Goal: Task Accomplishment & Management: Use online tool/utility

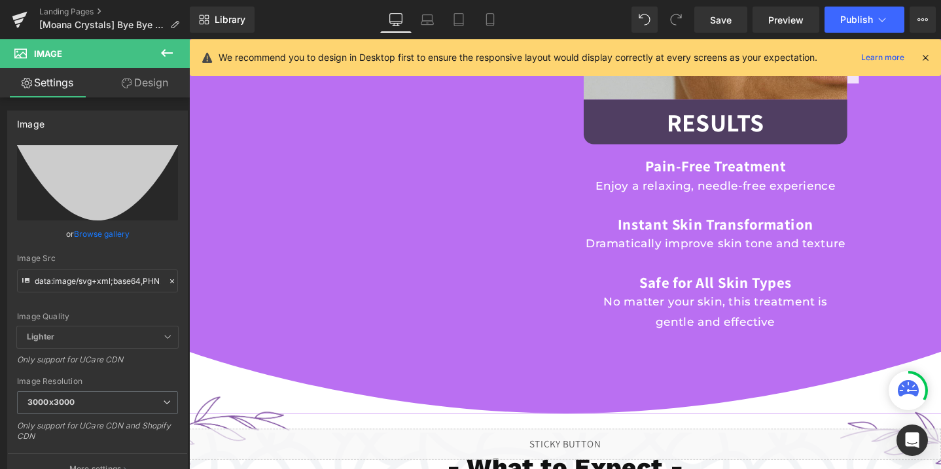
scroll to position [1717, 0]
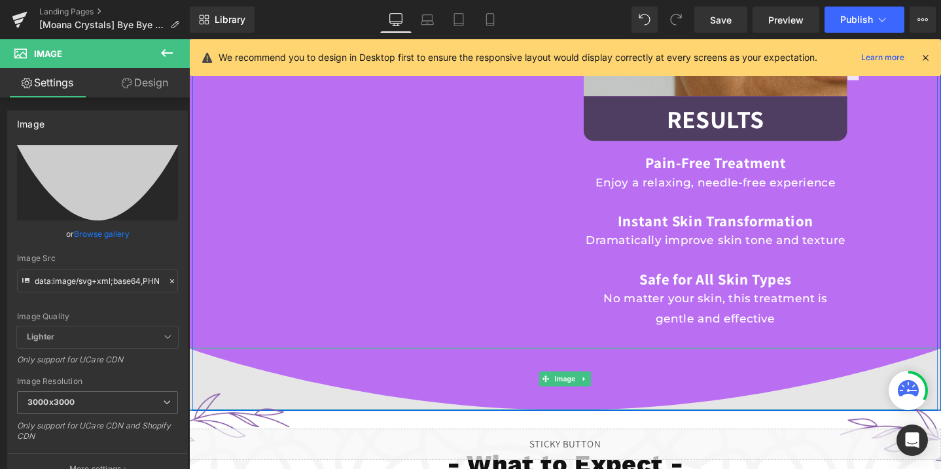
click at [242, 401] on img at bounding box center [585, 397] width 792 height 65
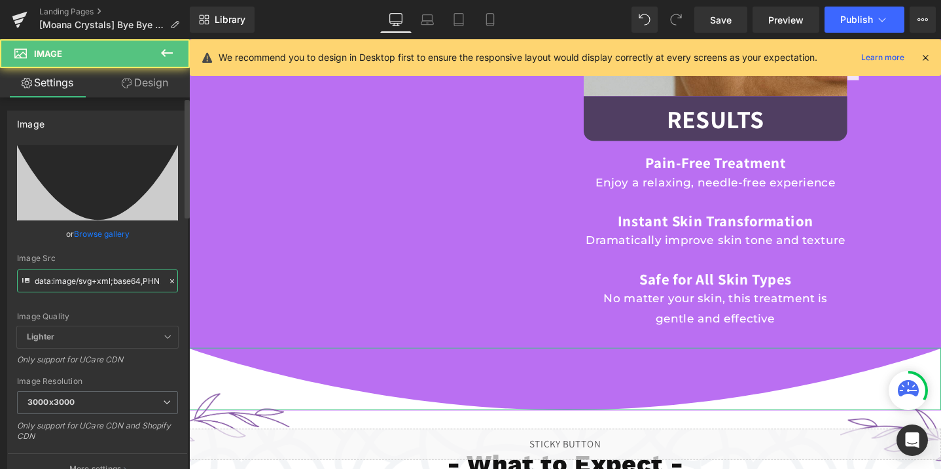
click at [55, 281] on input "data:image/svg+xml;base64,PHN2ZyB3aWR0aD0iMTAwJSIgaGVpZ2h0PSIxMDBweCIgdmlld0Jve…" at bounding box center [97, 281] width 161 height 23
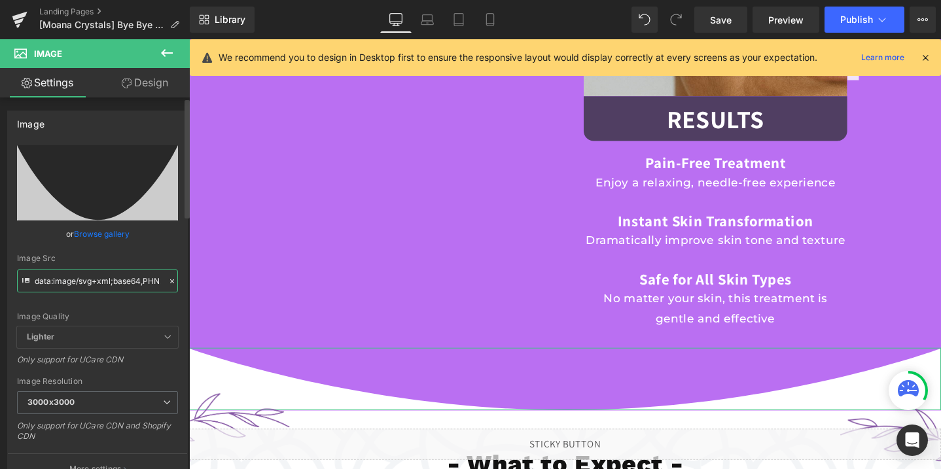
click at [55, 281] on input "data:image/svg+xml;base64,PHN2ZyB3aWR0aD0iMTAwJSIgaGVpZ2h0PSIxMDBweCIgdmlld0Jve…" at bounding box center [97, 281] width 161 height 23
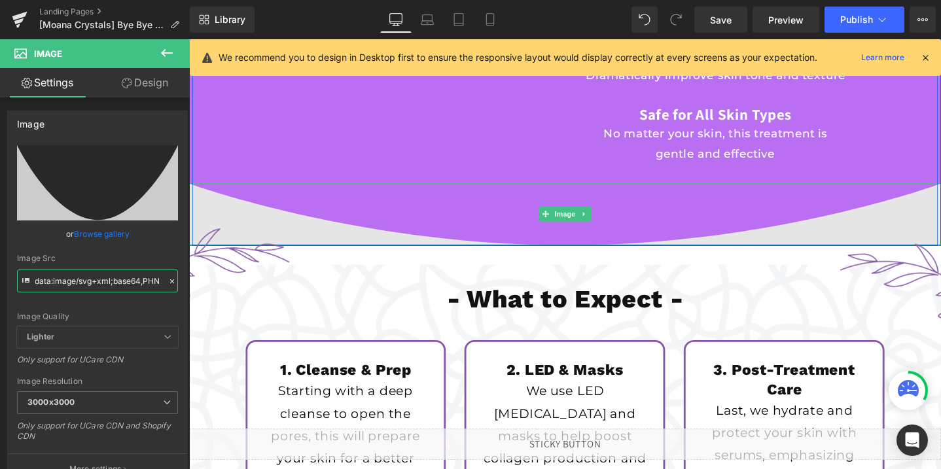
scroll to position [2044, 0]
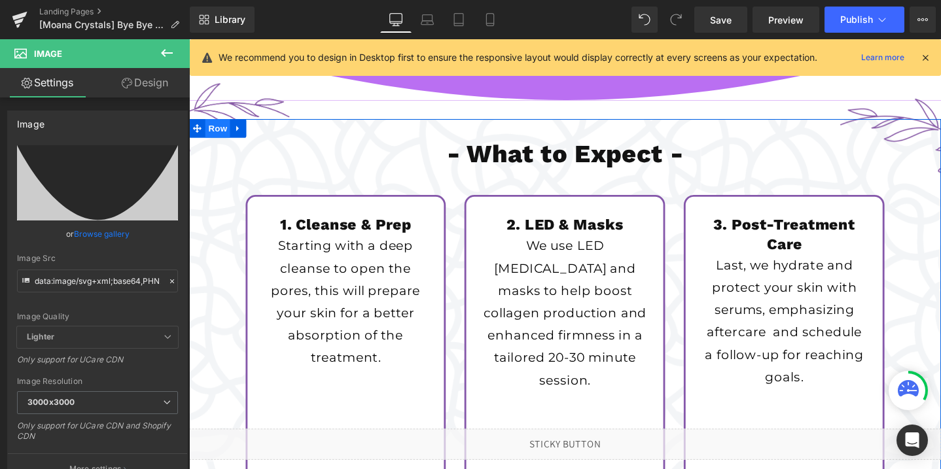
click at [215, 133] on span "Row" at bounding box center [219, 134] width 26 height 20
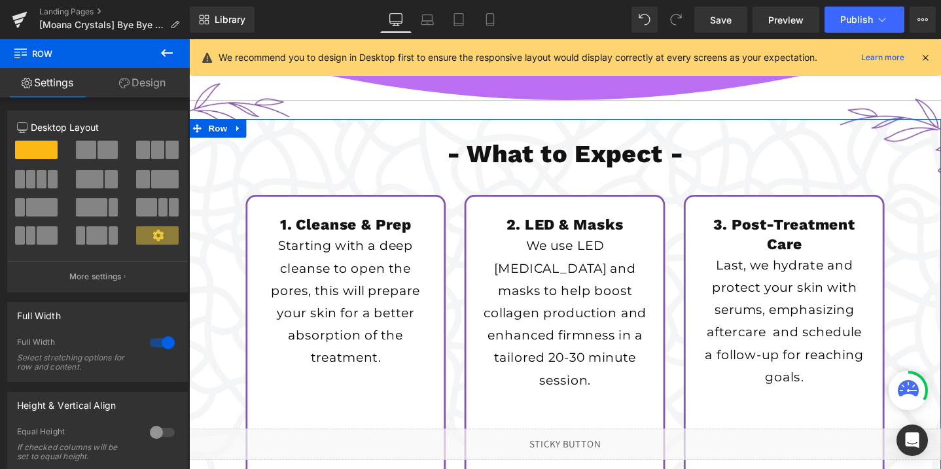
click at [132, 81] on link "Design" at bounding box center [142, 82] width 95 height 29
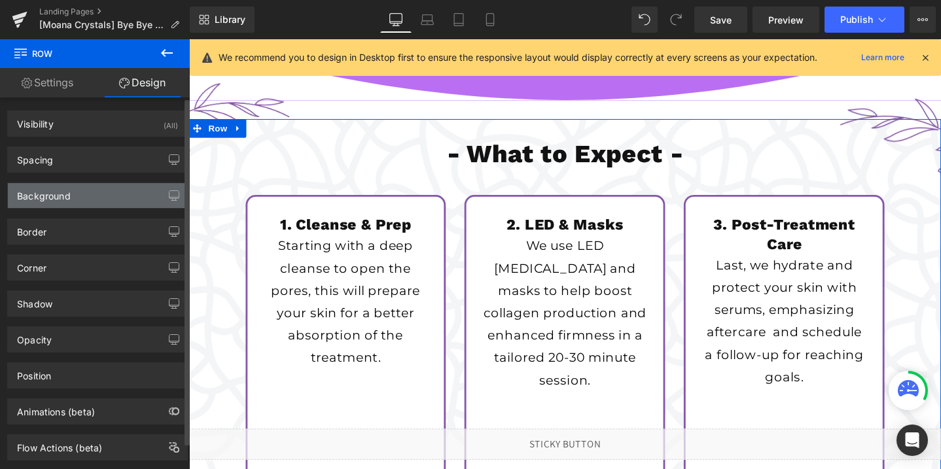
click at [92, 200] on div "Background" at bounding box center [97, 195] width 179 height 25
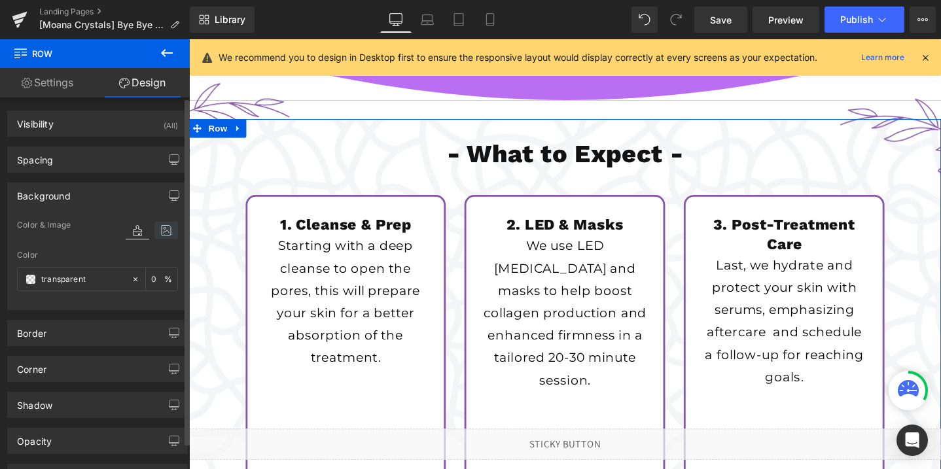
click at [161, 229] on icon at bounding box center [166, 230] width 24 height 17
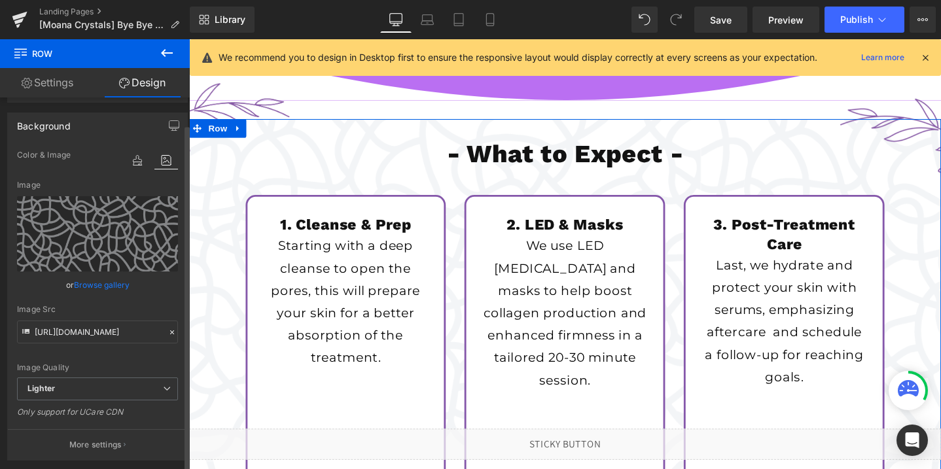
scroll to position [72, 0]
click at [105, 324] on input "[URL][DOMAIN_NAME]" at bounding box center [97, 330] width 161 height 23
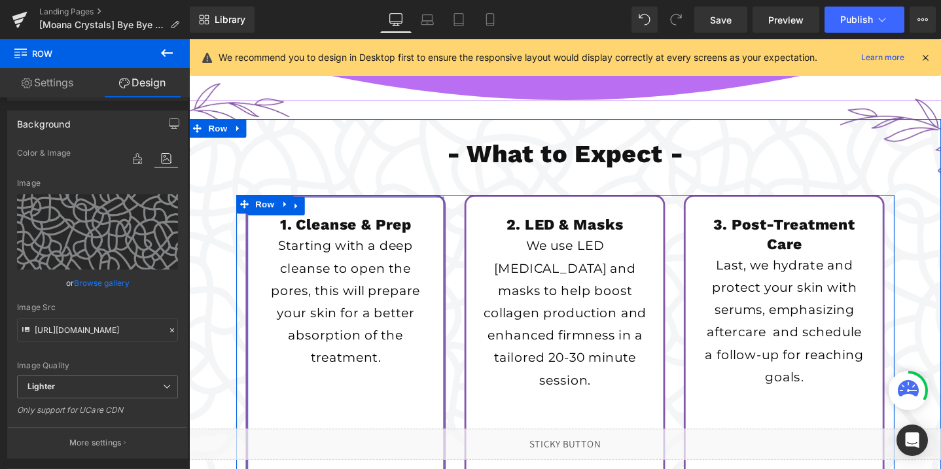
click at [372, 212] on div "1. Cleanse & Prep Heading Starting with a deep cleanse to open the pores, this …" at bounding box center [354, 369] width 211 height 331
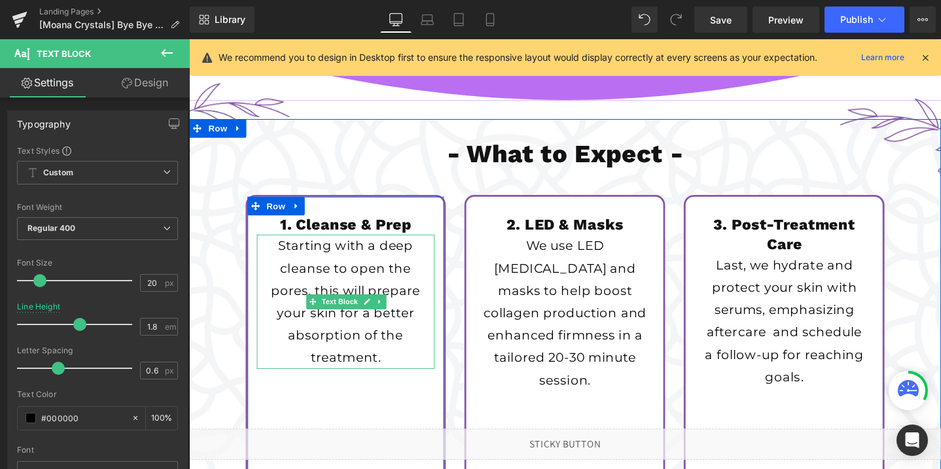
drag, startPoint x: 287, startPoint y: 255, endPoint x: 405, endPoint y: 379, distance: 170.8
click at [405, 379] on p "Starting with a deep cleanse to open the pores, this will prepare your skin for…" at bounding box center [354, 315] width 175 height 141
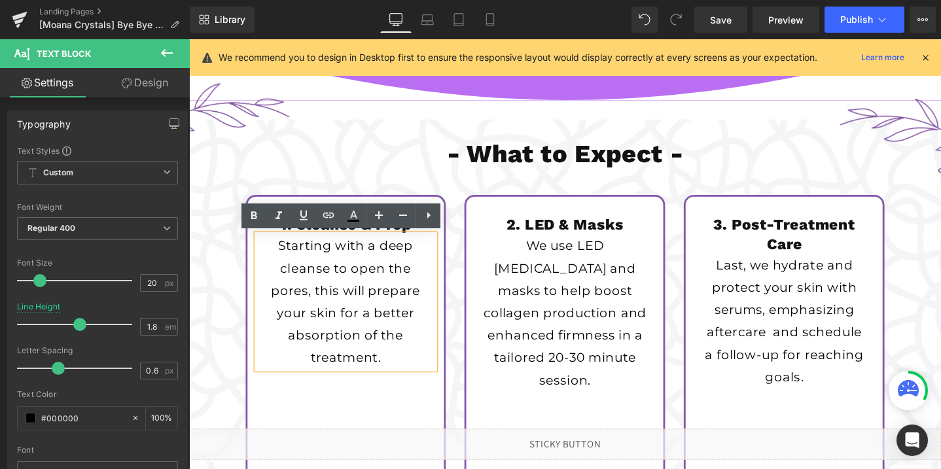
copy p "Starting with a deep cleanse to open the pores, this will prepare your skin for…"
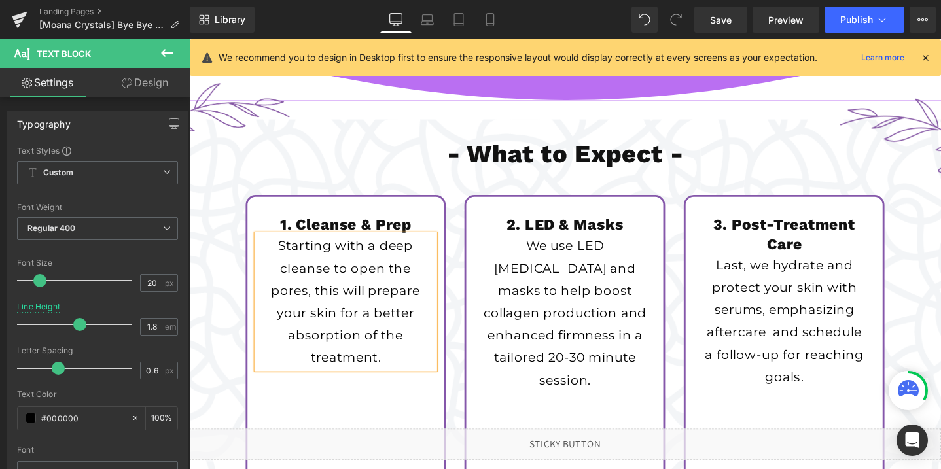
click at [329, 217] on div "1. Cleanse & Prep Heading Starting with a deep cleanse to open the pores, this …" at bounding box center [354, 369] width 211 height 331
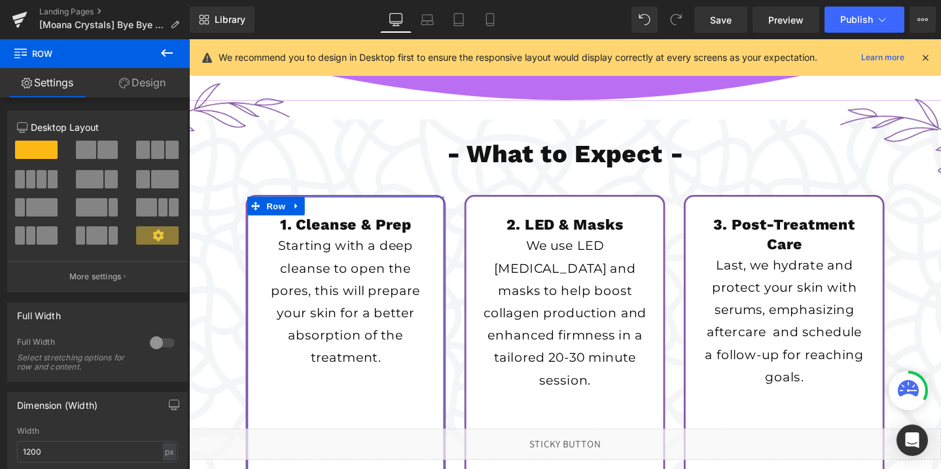
click at [135, 81] on link "Design" at bounding box center [142, 82] width 95 height 29
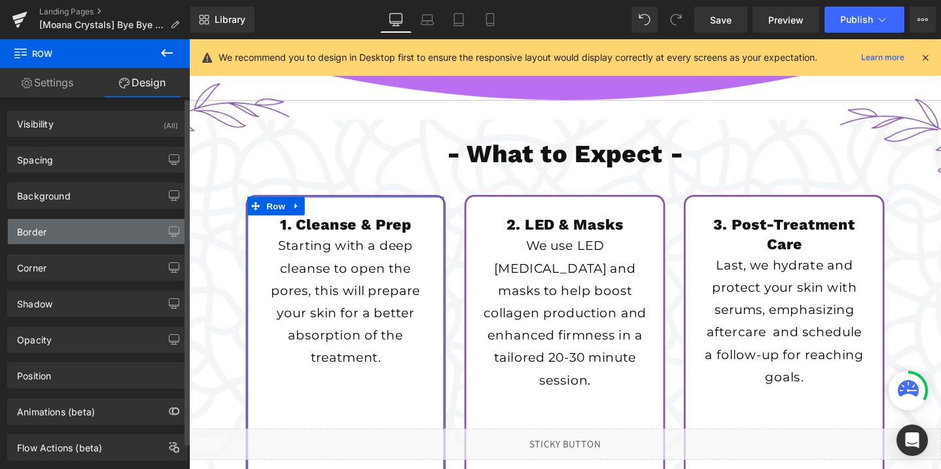
click at [65, 231] on div "Border" at bounding box center [97, 231] width 179 height 25
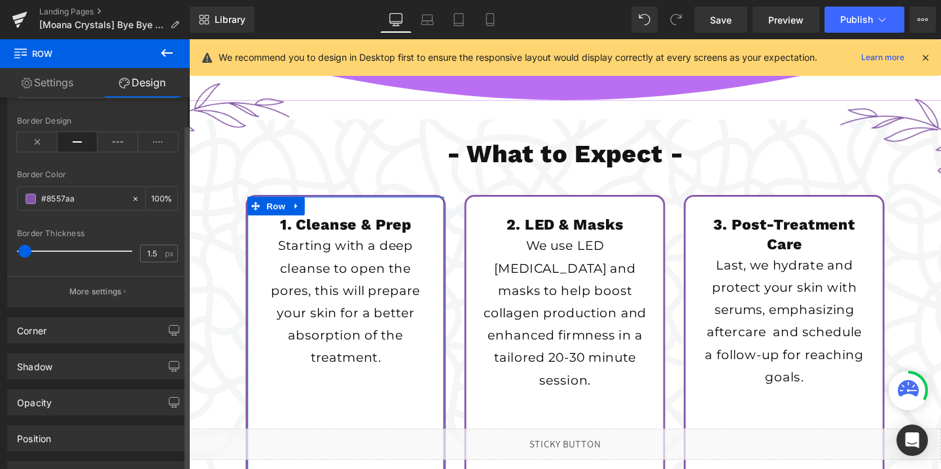
scroll to position [202, 0]
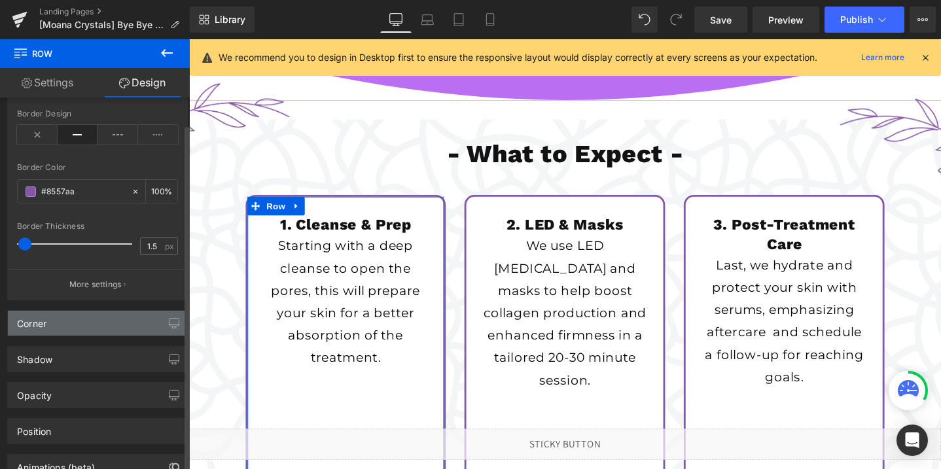
click at [62, 323] on div "Corner" at bounding box center [97, 323] width 179 height 25
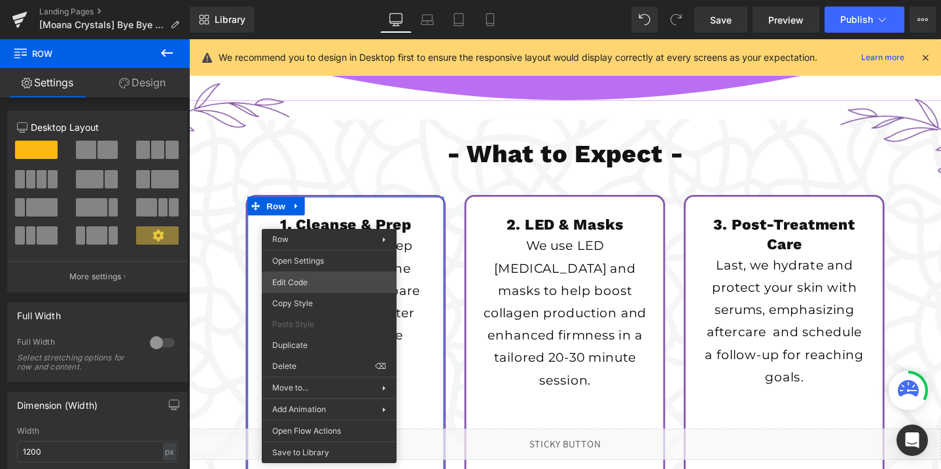
click at [299, 0] on div "Row You are previewing how the will restyle your page. You can not edit Element…" at bounding box center [470, 0] width 941 height 0
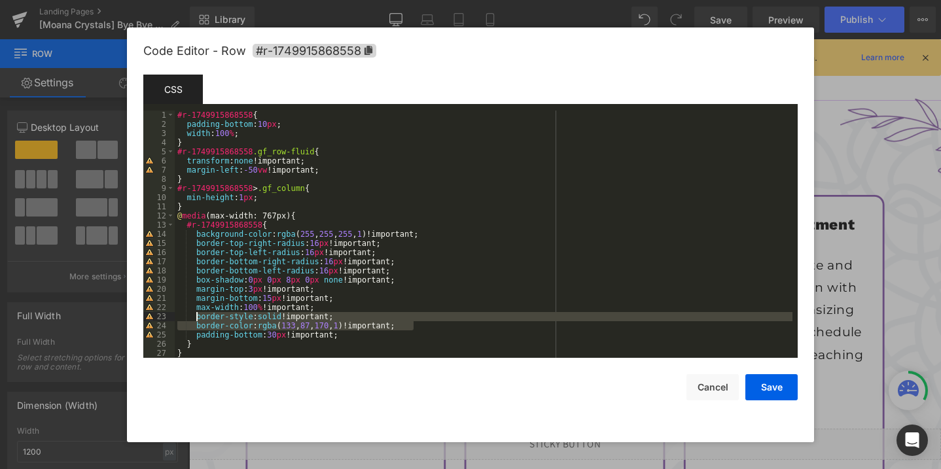
drag, startPoint x: 420, startPoint y: 325, endPoint x: 196, endPoint y: 316, distance: 224.7
click at [196, 316] on div "#r-1749915868558 { padding-bottom : 10 px ; width : 100 % ; } #r-1749915868558 …" at bounding box center [484, 244] width 618 height 266
click at [780, 386] on button "Save" at bounding box center [772, 387] width 52 height 26
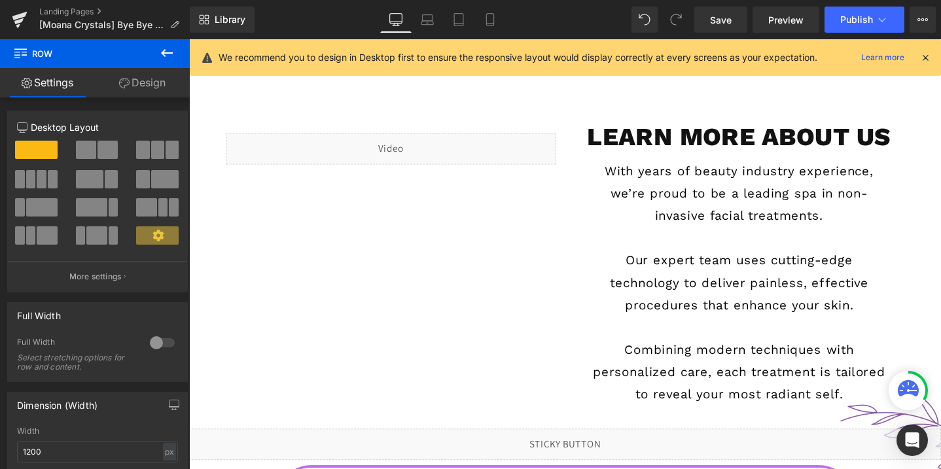
scroll to position [2572, 0]
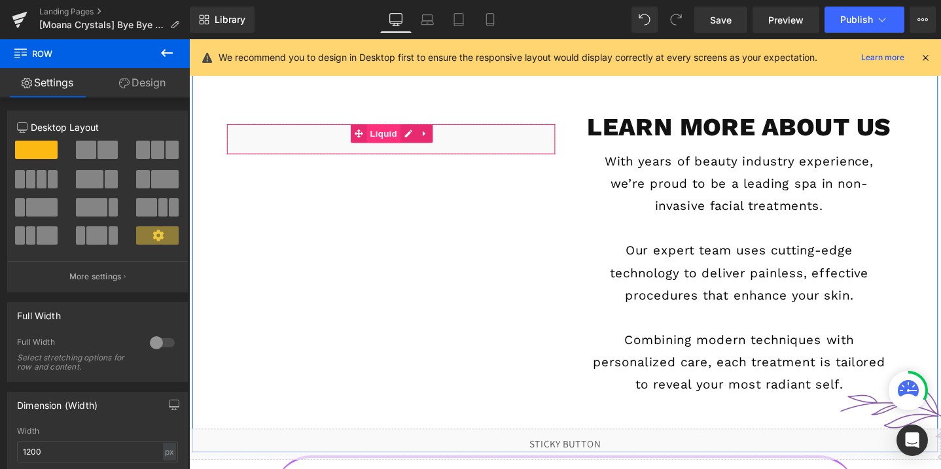
click at [388, 143] on span "Liquid" at bounding box center [393, 139] width 35 height 20
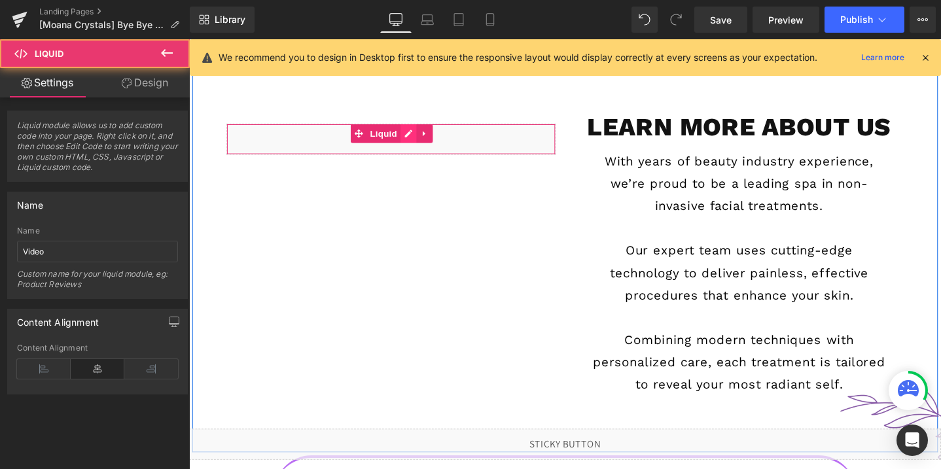
click at [425, 140] on div "Liquid" at bounding box center [401, 144] width 347 height 33
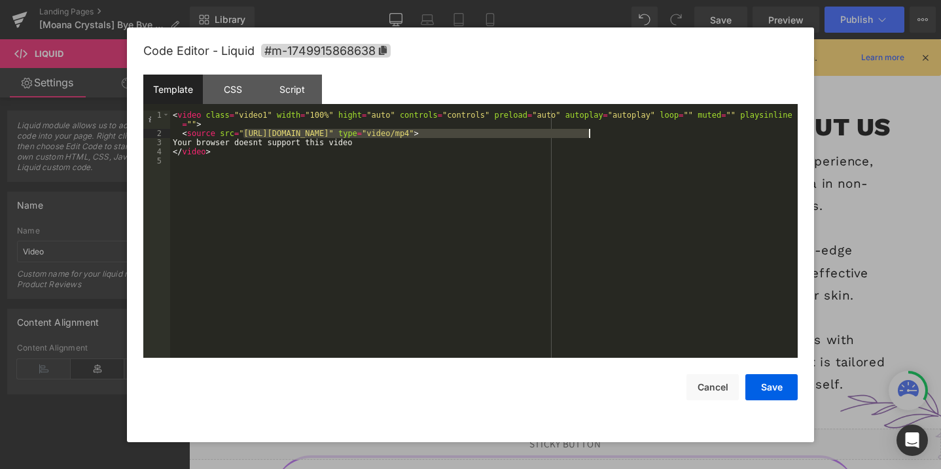
drag, startPoint x: 244, startPoint y: 132, endPoint x: 589, endPoint y: 135, distance: 345.6
click at [589, 135] on div "< video class = "video1" width = "100%" hight = "auto" controls = "controls" pr…" at bounding box center [484, 248] width 628 height 275
click at [708, 394] on button "Cancel" at bounding box center [713, 387] width 52 height 26
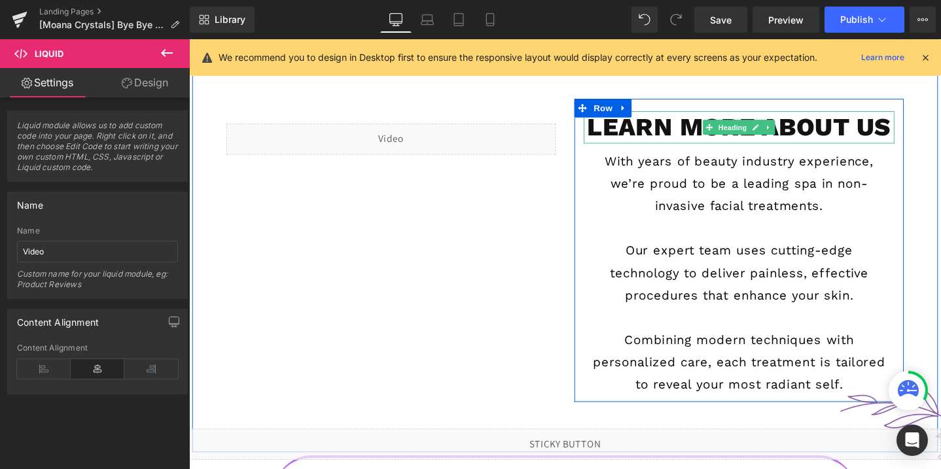
click at [673, 139] on h1 "LEARN MORE ABOUT US" at bounding box center [768, 132] width 327 height 34
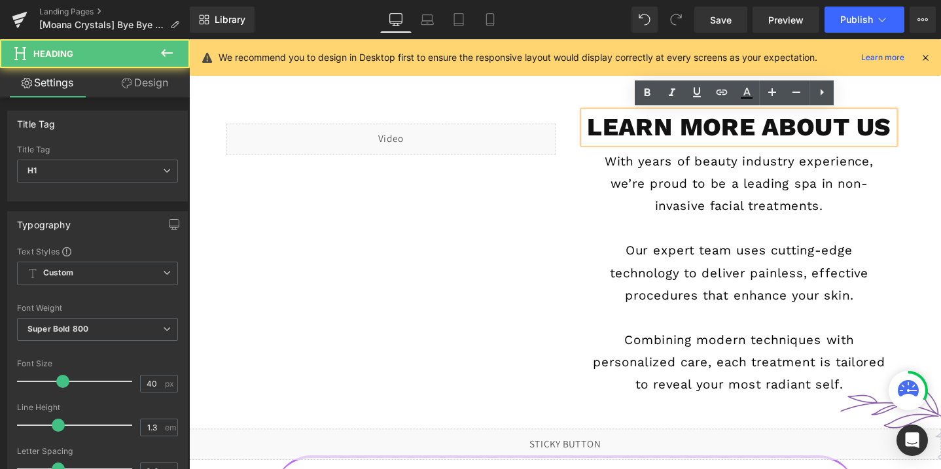
click at [673, 139] on h1 "LEARN MORE ABOUT US" at bounding box center [768, 132] width 327 height 34
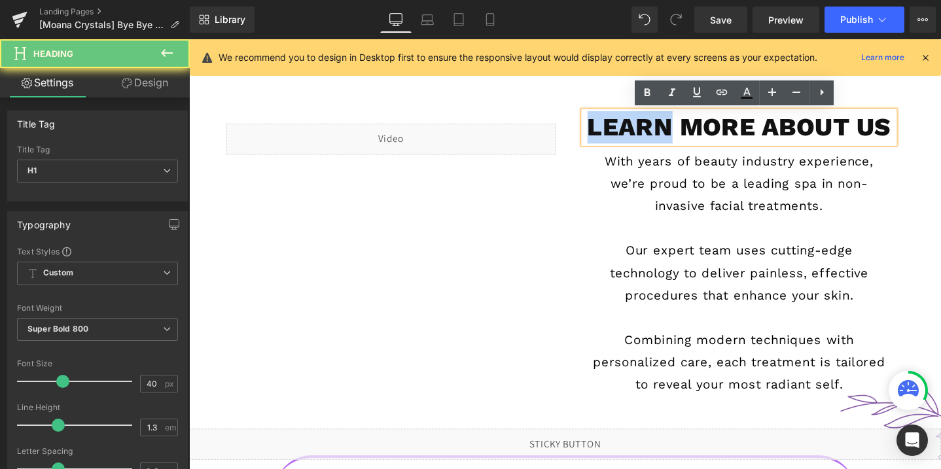
click at [673, 139] on h1 "LEARN MORE ABOUT US" at bounding box center [768, 132] width 327 height 34
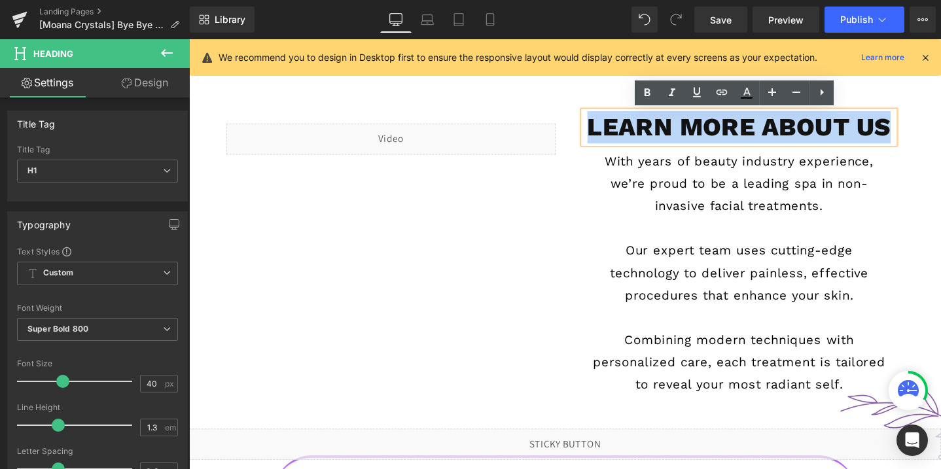
copy h1 "LEARN MORE ABOUT US"
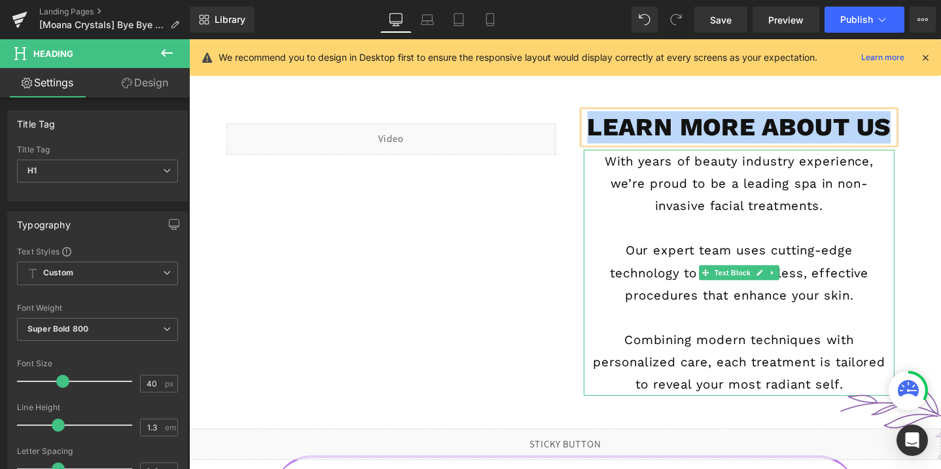
click at [687, 183] on p "With years of beauty industry experience, we’re proud to be a leading spa in no…" at bounding box center [768, 191] width 314 height 71
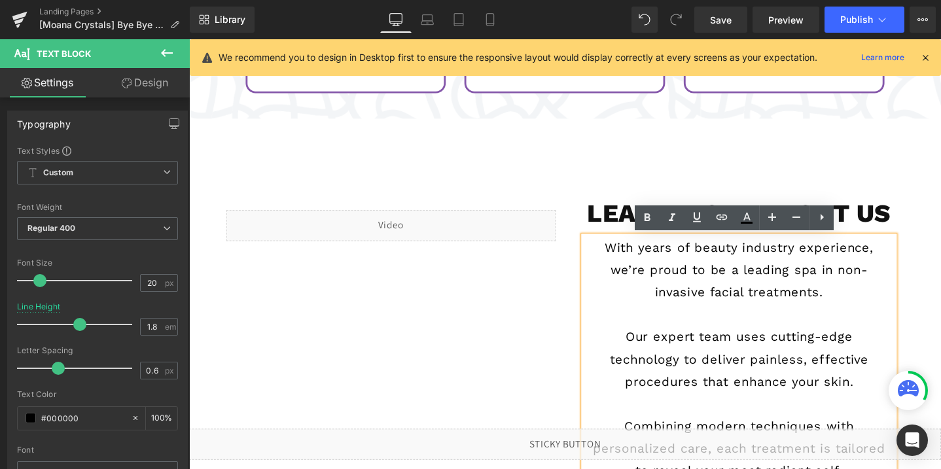
scroll to position [2218, 0]
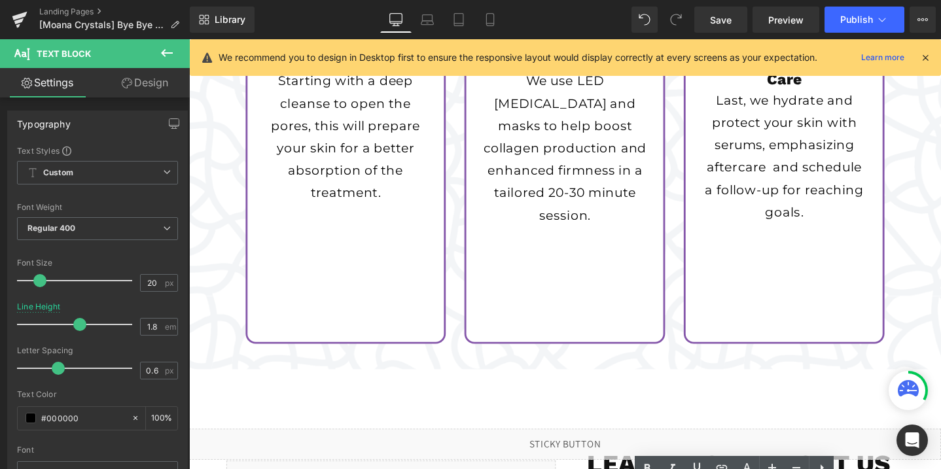
click at [568, 183] on p "We use LED [MEDICAL_DATA] and masks to help boost collagen production and enhan…" at bounding box center [584, 153] width 175 height 165
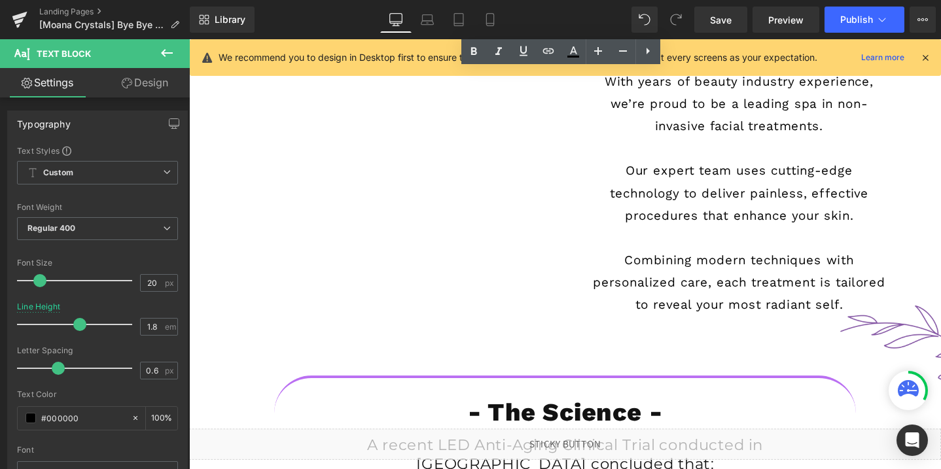
click at [672, 192] on p "Our expert team uses cutting-edge technology to deliver painless, effective pro…" at bounding box center [768, 201] width 314 height 71
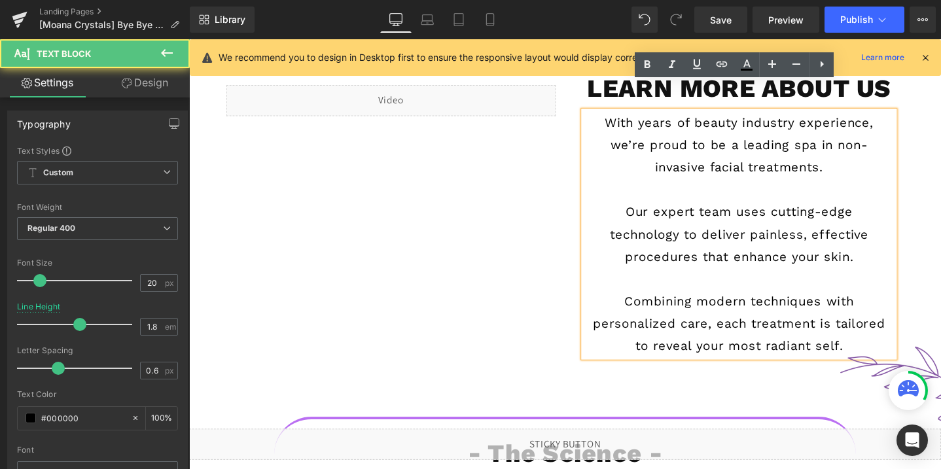
scroll to position [2603, 0]
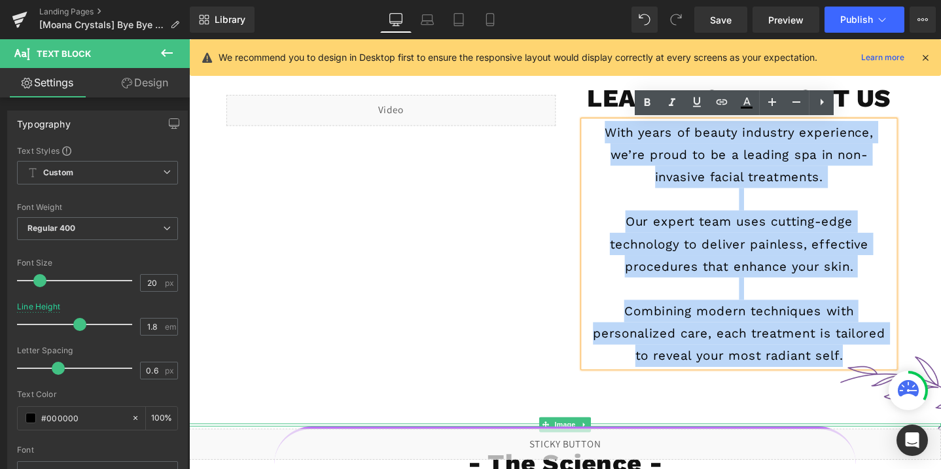
drag, startPoint x: 626, startPoint y: 137, endPoint x: 901, endPoint y: 388, distance: 371.6
copy div "With years of beauty industry experience, we’re proud to be a leading spa in no…"
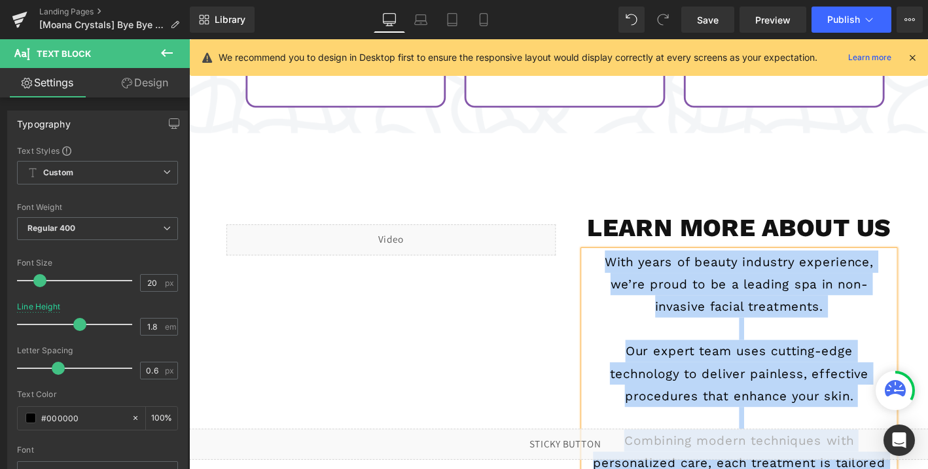
scroll to position [2488, 0]
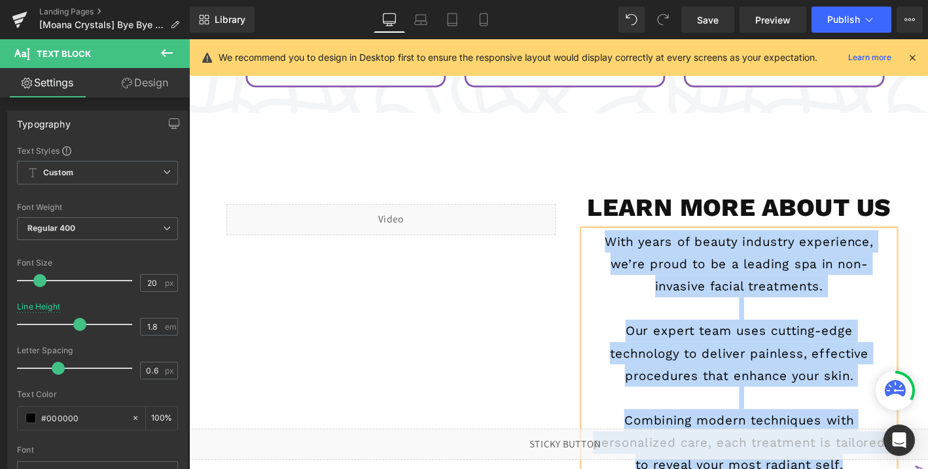
copy div "With years of beauty industry experience, we’re proud to be a leading spa in no…"
click at [641, 283] on p "With years of beauty industry experience, we’re proud to be a leading spa in no…" at bounding box center [768, 275] width 314 height 71
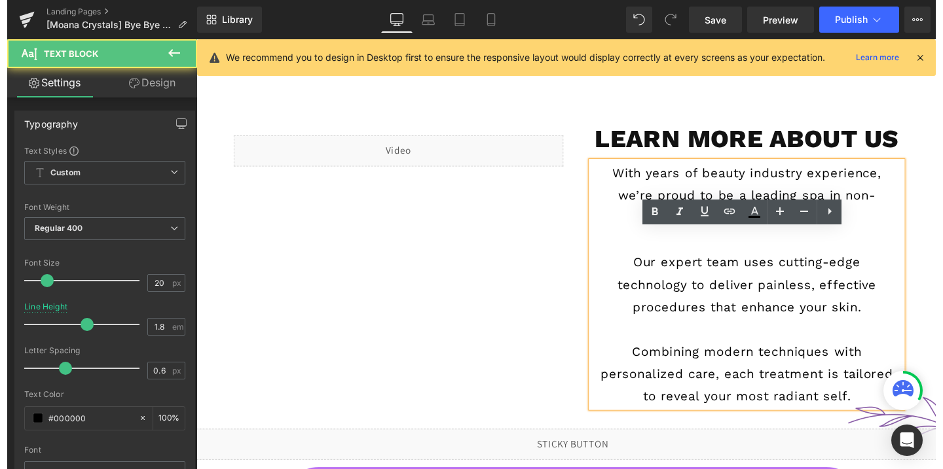
scroll to position [2644, 0]
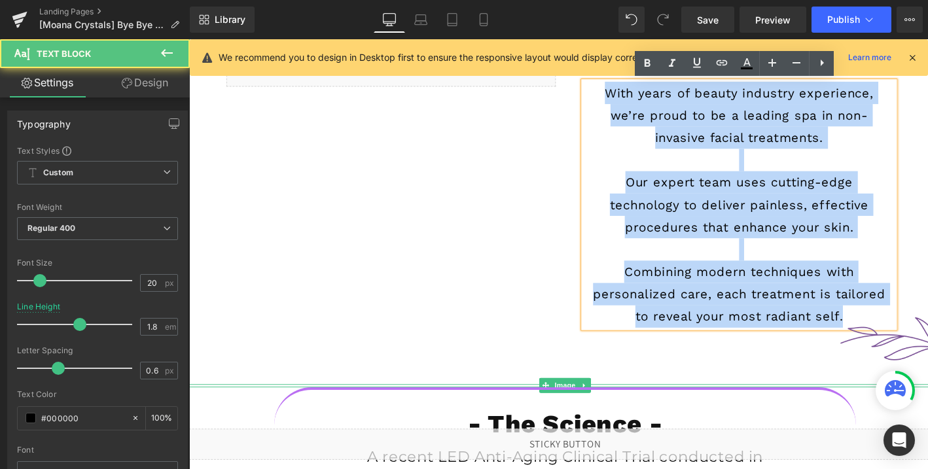
drag, startPoint x: 628, startPoint y: 95, endPoint x: 876, endPoint y: 337, distance: 346.2
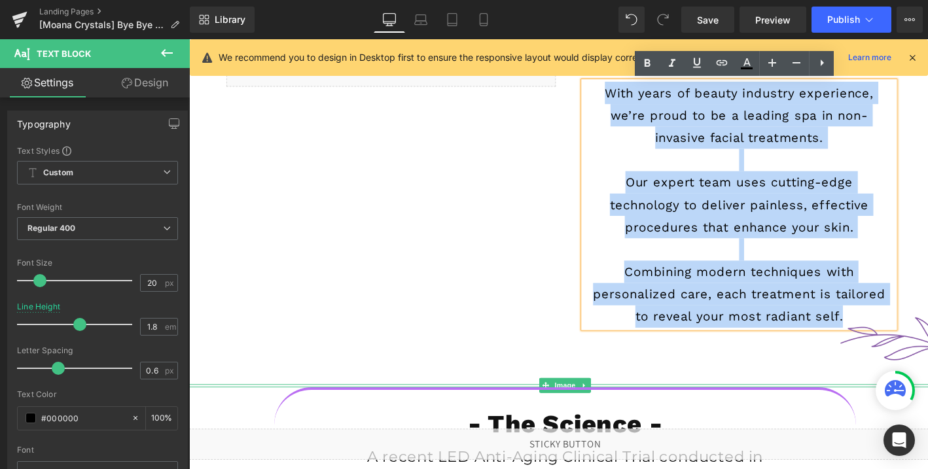
copy div "With years of beauty industry experience, we’re proud to be a leading spa in no…"
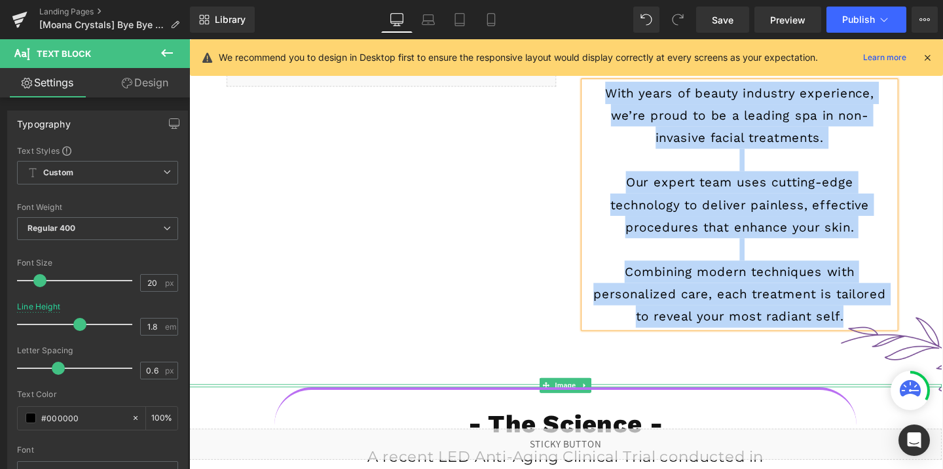
click at [917, 358] on img at bounding box center [954, 372] width 158 height 81
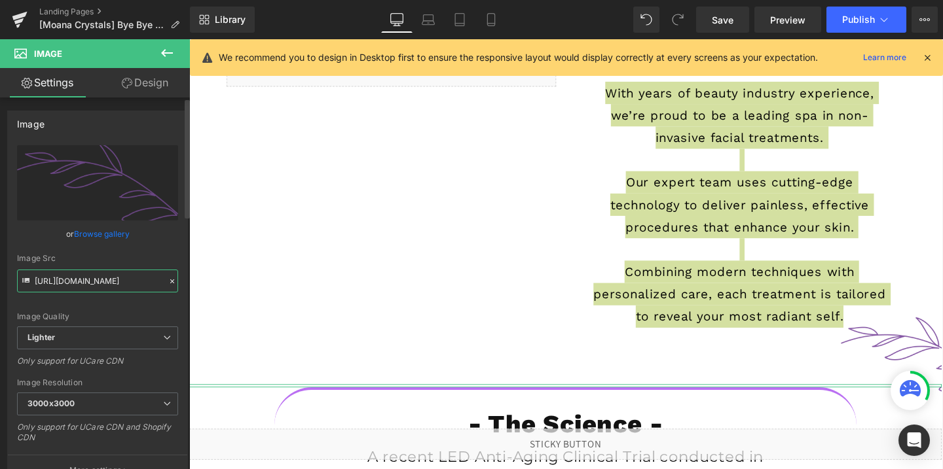
click at [84, 278] on input "[URL][DOMAIN_NAME]" at bounding box center [97, 281] width 161 height 23
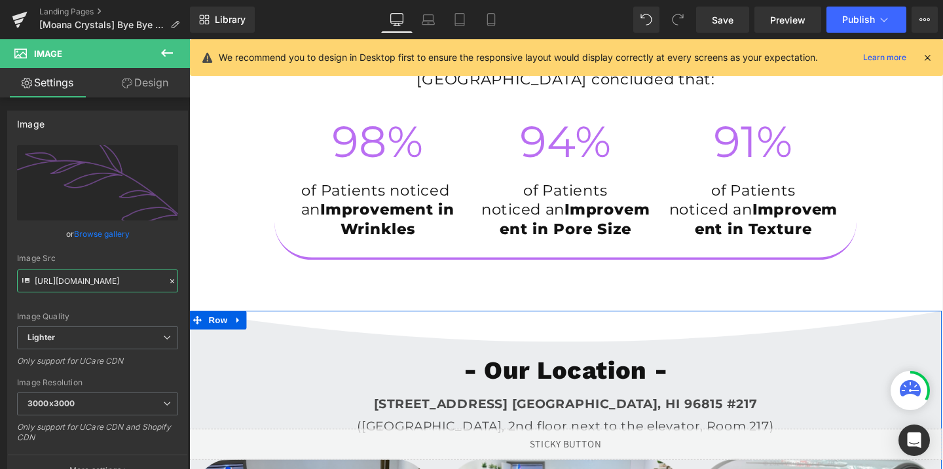
scroll to position [2887, 0]
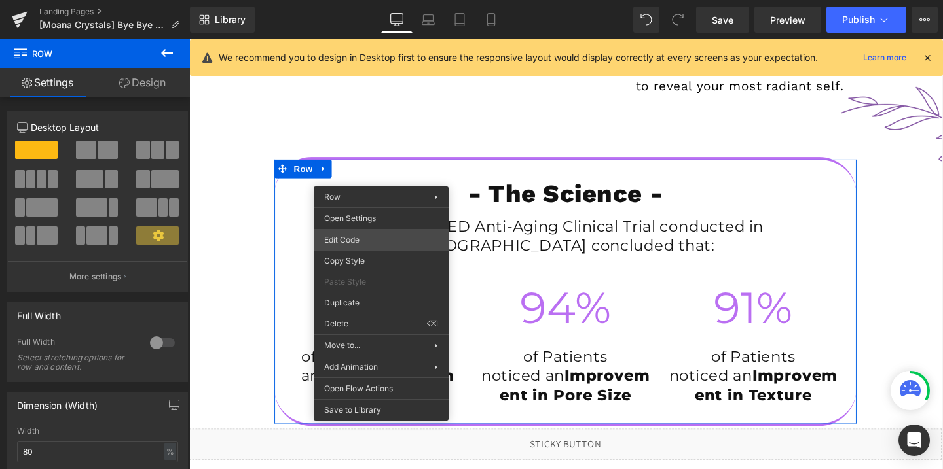
click at [333, 0] on div "Liquid You are previewing how the will restyle your page. You can not edit Elem…" at bounding box center [471, 0] width 943 height 0
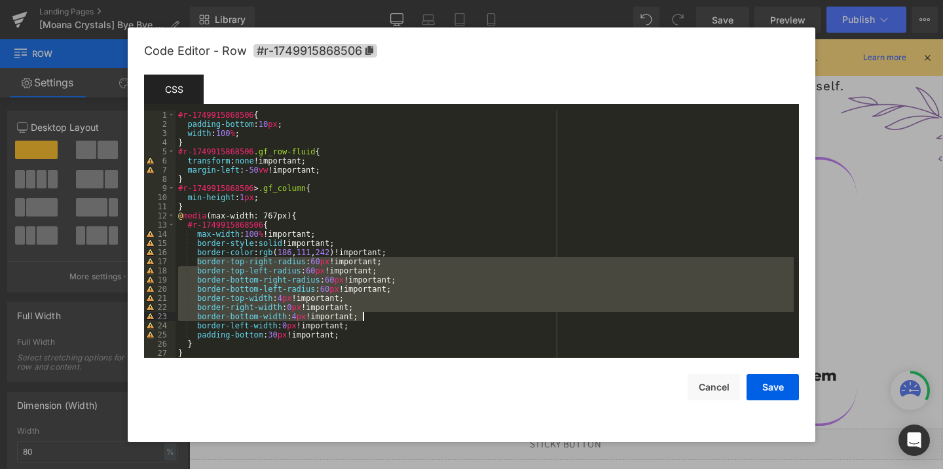
drag, startPoint x: 196, startPoint y: 262, endPoint x: 363, endPoint y: 320, distance: 177.4
click at [363, 320] on div "#r-1749915868506 { padding-bottom : 10 px ; width : 100 % ; } #r-1749915868506 …" at bounding box center [484, 244] width 618 height 266
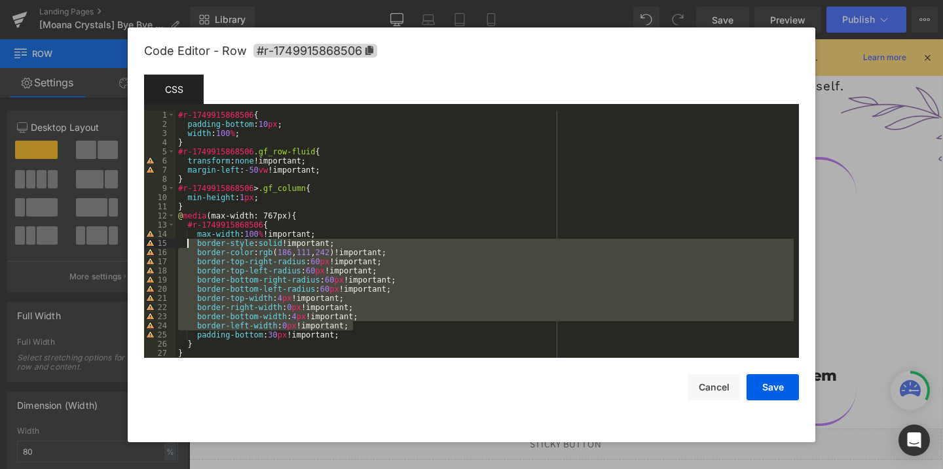
drag, startPoint x: 362, startPoint y: 323, endPoint x: 194, endPoint y: 245, distance: 184.8
click at [194, 245] on div "#r-1749915868506 { padding-bottom : 10 px ; width : 100 % ; } #r-1749915868506 …" at bounding box center [484, 244] width 618 height 266
